Goal: Task Accomplishment & Management: Manage account settings

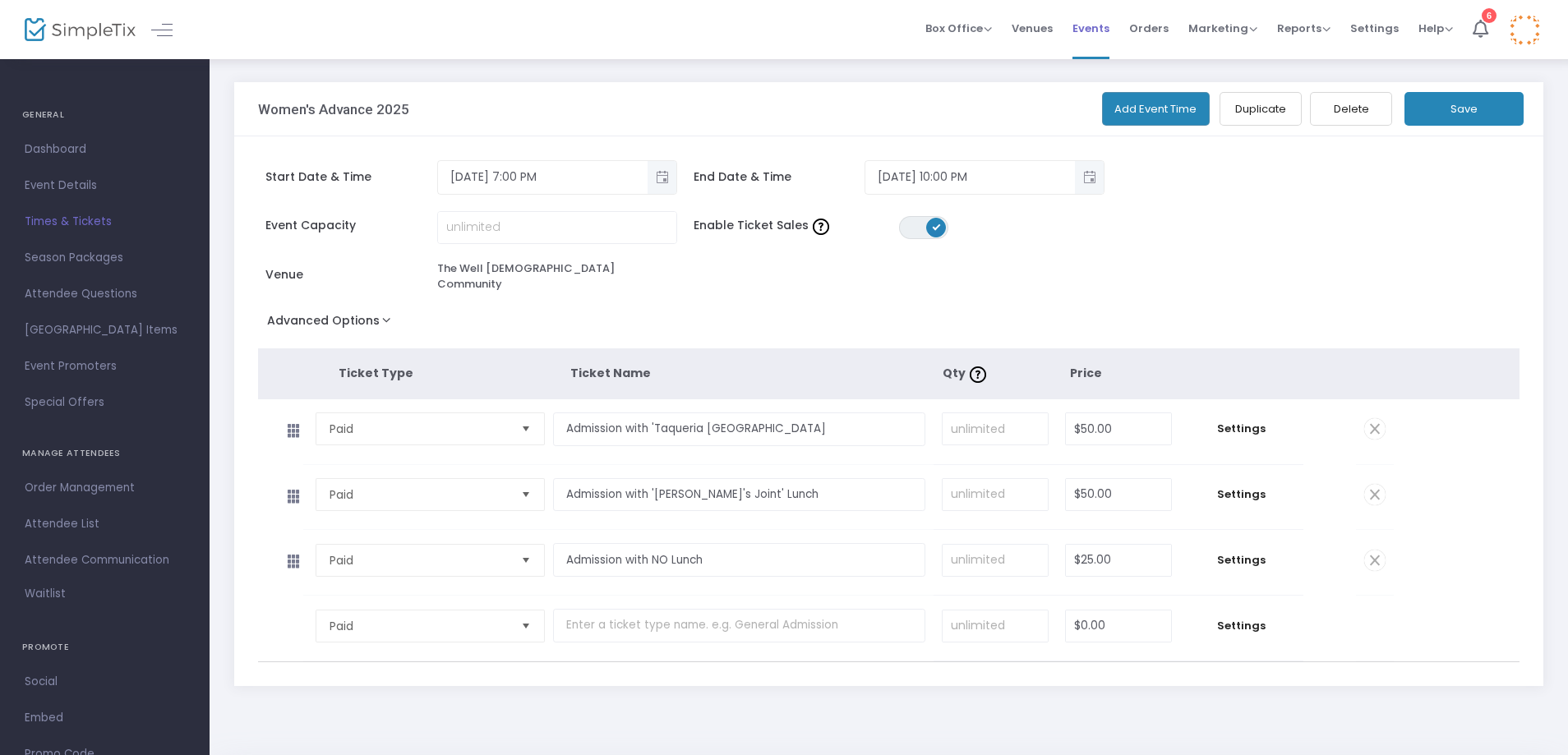
click at [1097, 37] on span "Events" at bounding box center [1091, 28] width 37 height 42
